Goal: Transaction & Acquisition: Purchase product/service

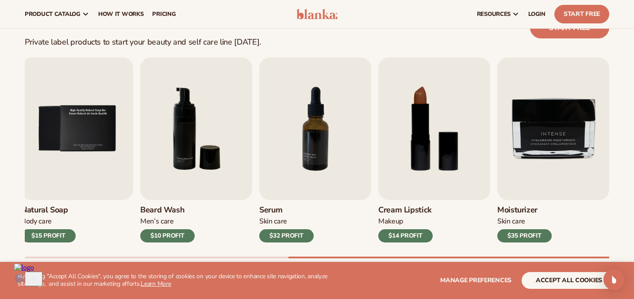
click at [25, 272] on link at bounding box center [23, 268] width 19 height 8
click at [163, 292] on div "Product details" at bounding box center [236, 302] width 444 height 20
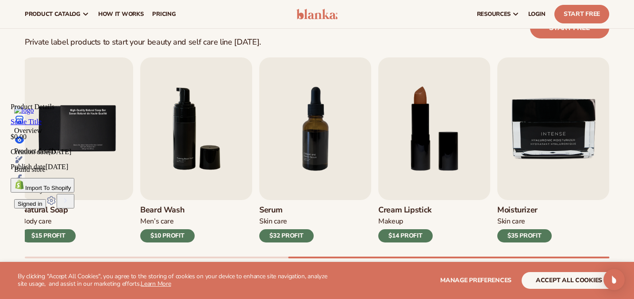
click at [118, 135] on div "Overview" at bounding box center [236, 125] width 444 height 20
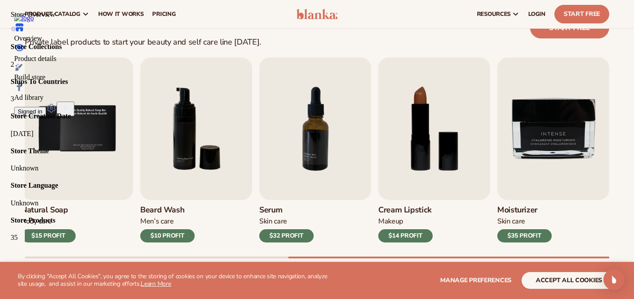
click at [24, 51] on icon at bounding box center [19, 47] width 9 height 7
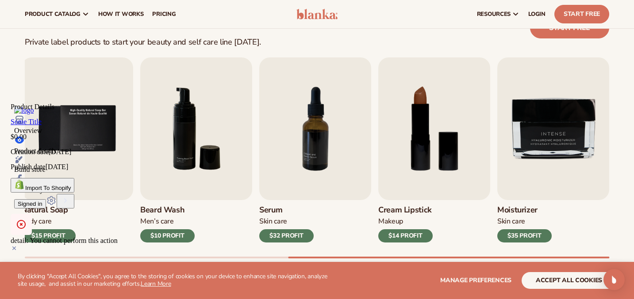
click at [23, 223] on icon at bounding box center [21, 224] width 3 height 3
click at [18, 245] on icon at bounding box center [14, 248] width 7 height 7
click at [193, 166] on div at bounding box center [236, 160] width 444 height 11
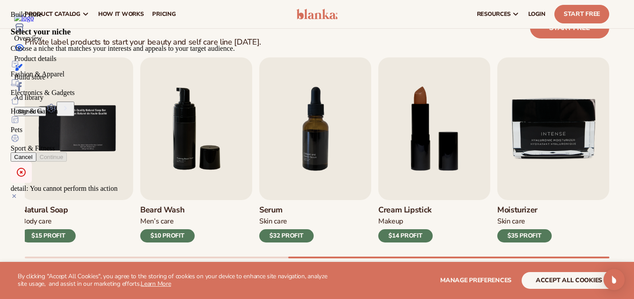
click at [156, 63] on div "Product details" at bounding box center [236, 59] width 444 height 8
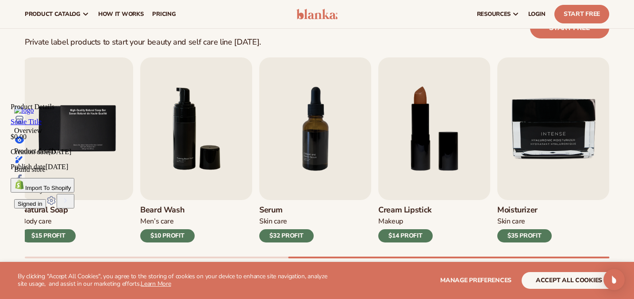
click at [195, 174] on div "Build store" at bounding box center [236, 170] width 444 height 8
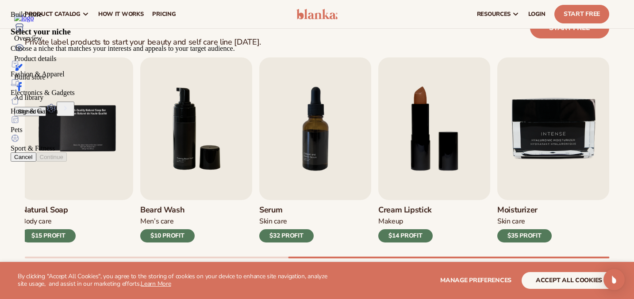
click at [230, 102] on div "Ad library" at bounding box center [236, 91] width 444 height 20
click at [227, 78] on div "Fashion & Apparel" at bounding box center [236, 69] width 451 height 19
click at [341, 134] on div at bounding box center [236, 134] width 451 height 0
click at [63, 161] on span "Continue" at bounding box center [51, 157] width 23 height 7
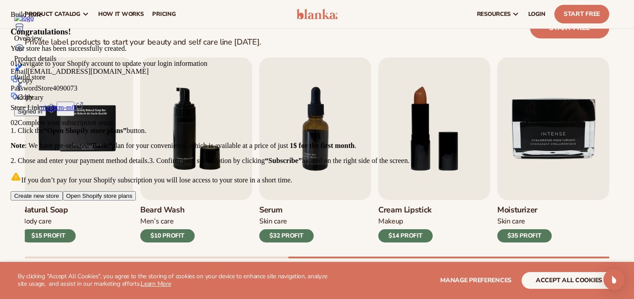
scroll to position [69, 0]
click at [133, 199] on span "Open Shopify store plans" at bounding box center [99, 196] width 66 height 7
click at [59, 199] on span "Create new store" at bounding box center [36, 196] width 45 height 7
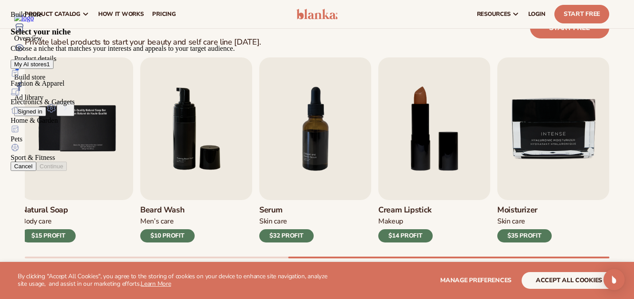
click at [36, 171] on button "Cancel" at bounding box center [24, 166] width 26 height 9
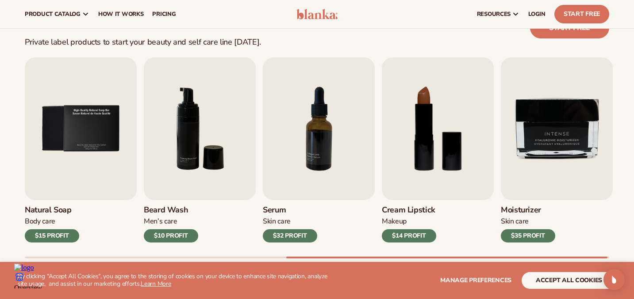
click at [111, 276] on div "Overview" at bounding box center [236, 282] width 444 height 20
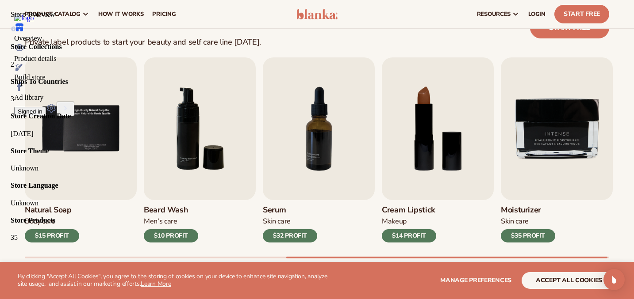
click at [111, 42] on div "Overview" at bounding box center [236, 32] width 444 height 20
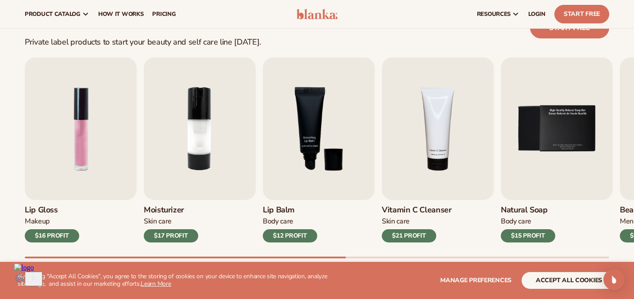
click at [286, 214] on h3 "Lip Balm" at bounding box center [290, 211] width 54 height 10
click at [307, 173] on img "3 / 9" at bounding box center [319, 128] width 112 height 143
click at [310, 137] on img "3 / 9" at bounding box center [319, 128] width 112 height 143
click at [323, 174] on img "3 / 9" at bounding box center [319, 128] width 112 height 143
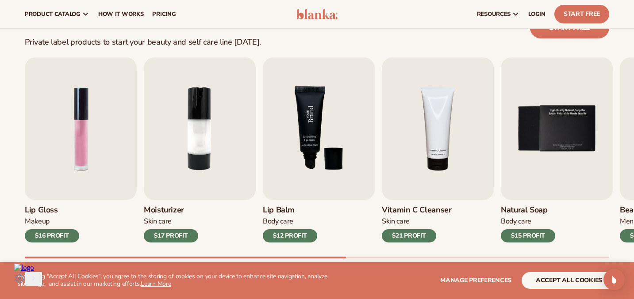
click at [323, 174] on img "3 / 9" at bounding box center [319, 128] width 112 height 143
click at [296, 244] on div "Lip Gloss Makeup $16 PROFIT Moisturizer [MEDICAL_DATA] $17 PROFIT [MEDICAL_DATA…" at bounding box center [329, 157] width 609 height 201
click at [296, 239] on div "$12 PROFIT" at bounding box center [290, 236] width 54 height 13
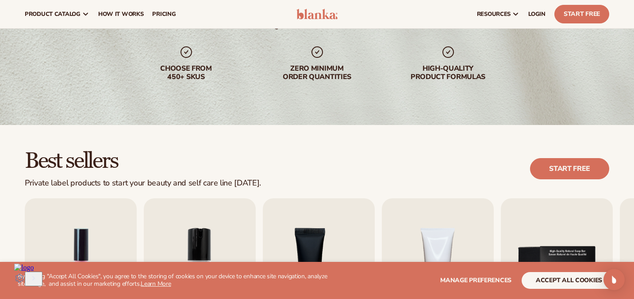
scroll to position [0, 0]
